Goal: Information Seeking & Learning: Learn about a topic

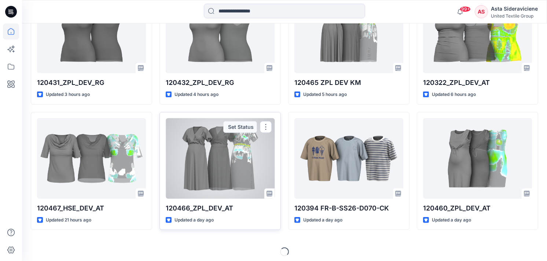
scroll to position [386, 0]
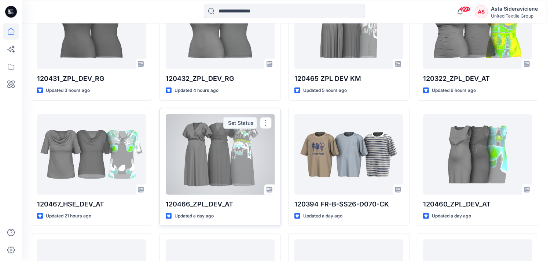
click at [215, 207] on p "120466_ZPL_DEV_AT" at bounding box center [220, 204] width 109 height 10
click at [239, 155] on div at bounding box center [220, 154] width 109 height 81
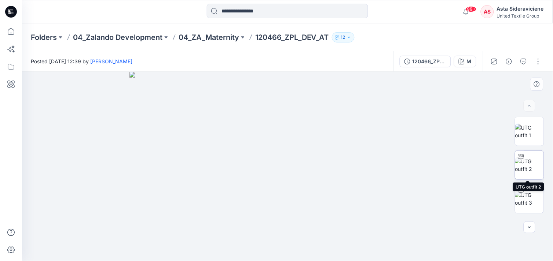
click at [531, 166] on img at bounding box center [529, 165] width 29 height 15
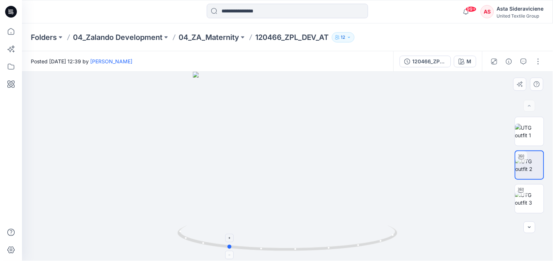
drag, startPoint x: 287, startPoint y: 250, endPoint x: 228, endPoint y: 237, distance: 61.0
click at [228, 237] on icon at bounding box center [288, 239] width 222 height 27
drag, startPoint x: 313, startPoint y: 236, endPoint x: 322, endPoint y: 176, distance: 60.5
click at [322, 176] on div at bounding box center [287, 166] width 531 height 189
drag, startPoint x: 243, startPoint y: 248, endPoint x: 352, endPoint y: 250, distance: 109.2
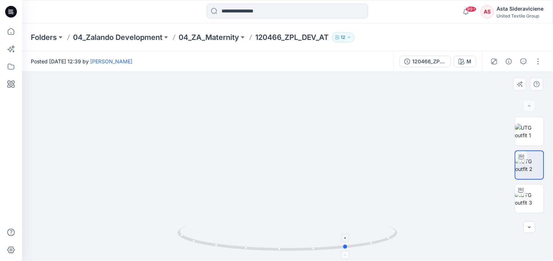
click at [352, 250] on icon at bounding box center [288, 239] width 222 height 27
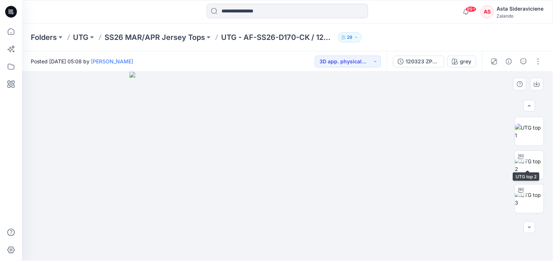
scroll to position [41, 0]
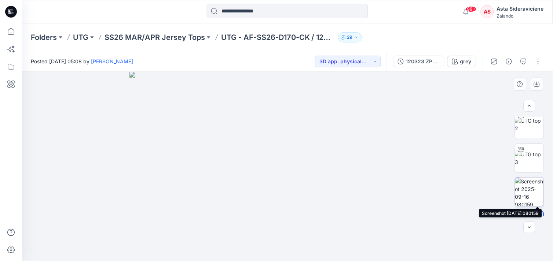
click at [530, 187] on img at bounding box center [529, 192] width 29 height 29
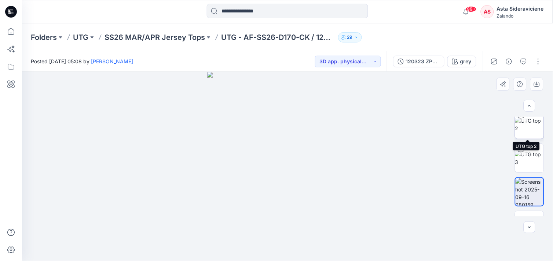
click at [527, 128] on img at bounding box center [529, 124] width 29 height 15
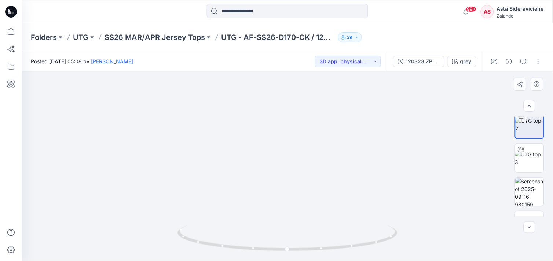
drag, startPoint x: 284, startPoint y: 125, endPoint x: 246, endPoint y: 216, distance: 98.8
click at [246, 216] on img at bounding box center [251, 99] width 618 height 326
drag, startPoint x: 374, startPoint y: 170, endPoint x: 356, endPoint y: 111, distance: 61.1
click at [363, 123] on img at bounding box center [287, 154] width 275 height 215
click at [413, 60] on div "120323 ZPL PRO2 KM" at bounding box center [423, 62] width 34 height 8
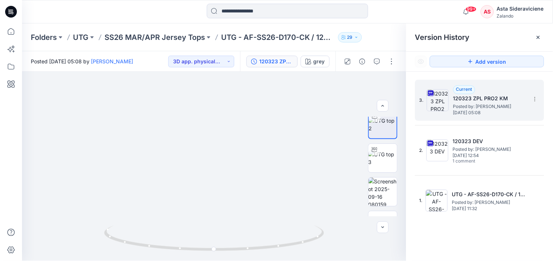
click at [478, 98] on h5 "120323 ZPL PRO2 KM" at bounding box center [489, 98] width 73 height 9
click at [454, 101] on h5 "120323 ZPL PRO2 KM" at bounding box center [489, 98] width 73 height 9
click at [298, 133] on img at bounding box center [214, 95] width 361 height 332
click at [536, 37] on icon at bounding box center [538, 37] width 6 height 6
